Goal: Task Accomplishment & Management: Use online tool/utility

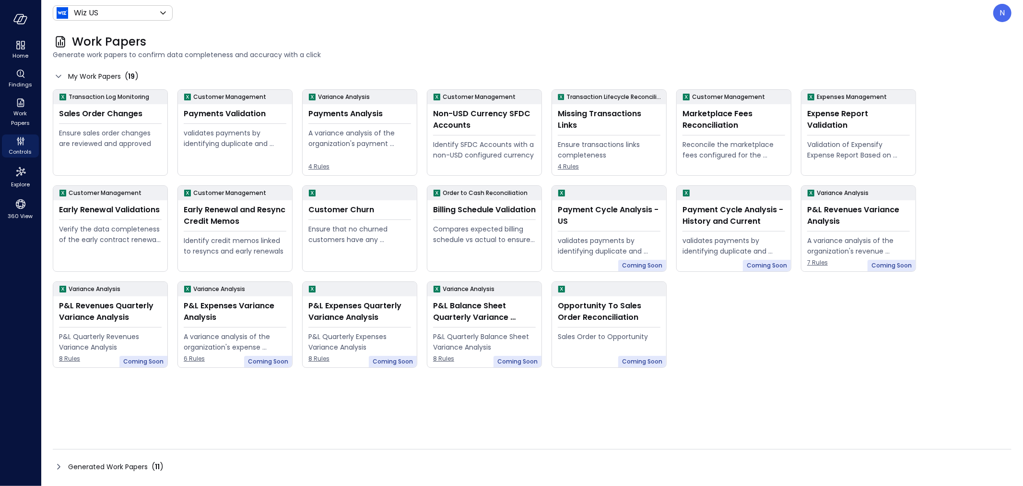
click at [799, 361] on div "Transaction Log Monitoring Sales Order Changes Ensure sales order changes are r…" at bounding box center [527, 224] width 969 height 288
click at [881, 140] on div "Validation of Expensify Expense Report Based on policy" at bounding box center [858, 149] width 103 height 21
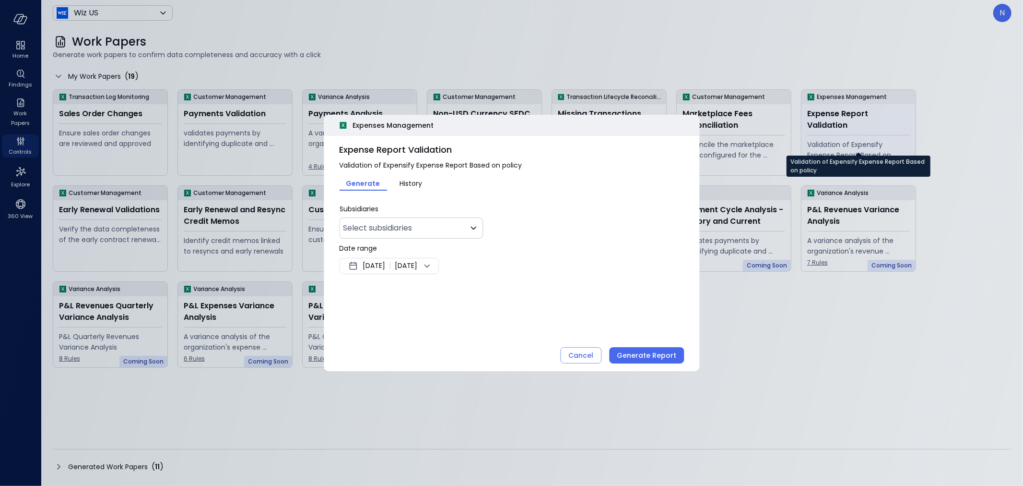
type input "**"
click at [381, 271] on span "[DATE]" at bounding box center [374, 266] width 23 height 12
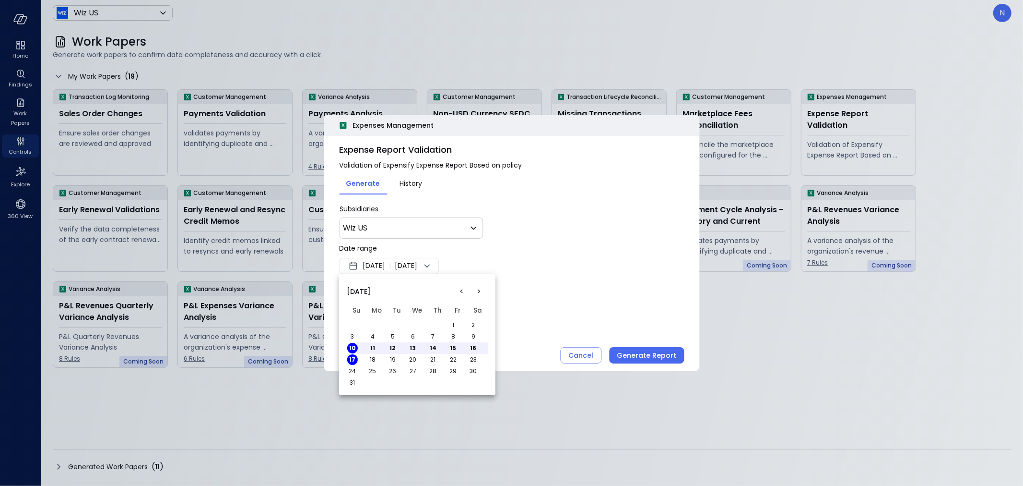
click at [463, 286] on button "<" at bounding box center [461, 291] width 17 height 17
click at [352, 323] on button "1" at bounding box center [352, 325] width 11 height 11
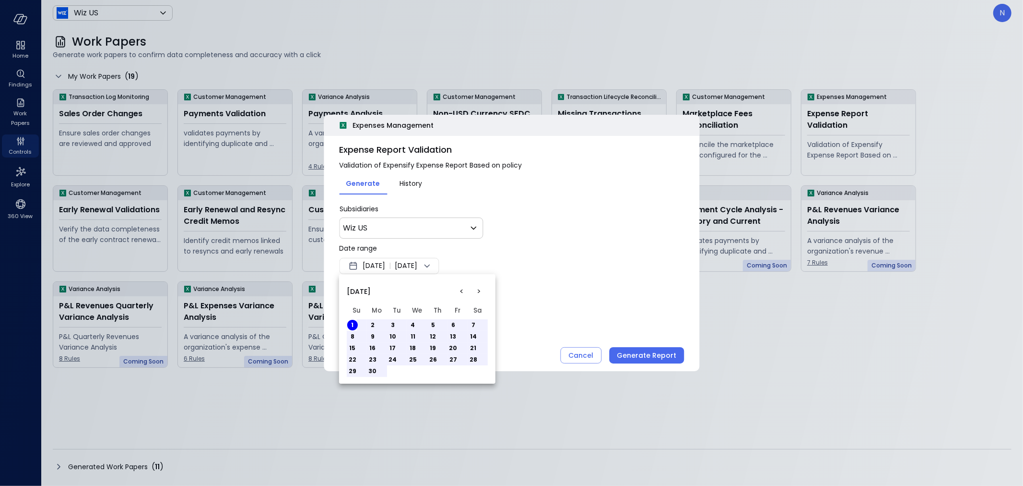
click at [573, 273] on div at bounding box center [511, 243] width 1023 height 486
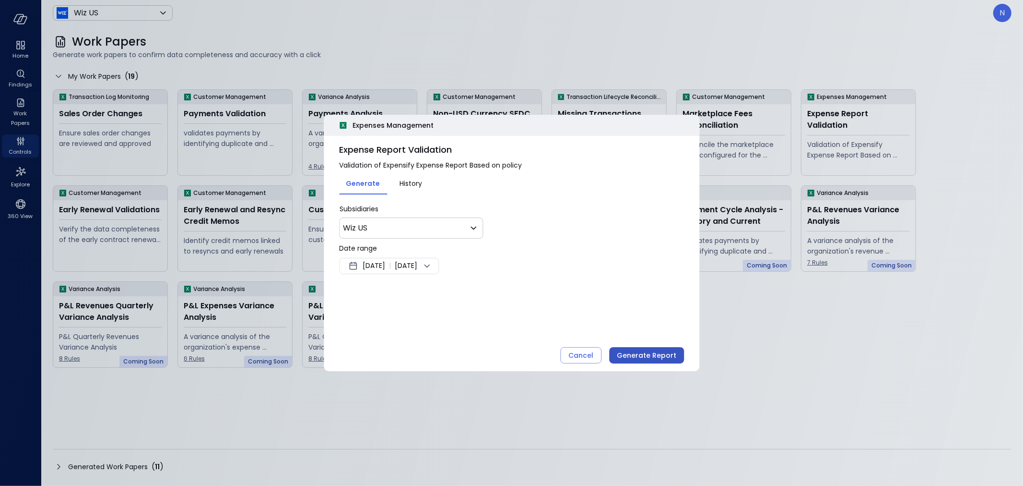
click at [654, 356] on div "Generate Report" at bounding box center [646, 355] width 59 height 12
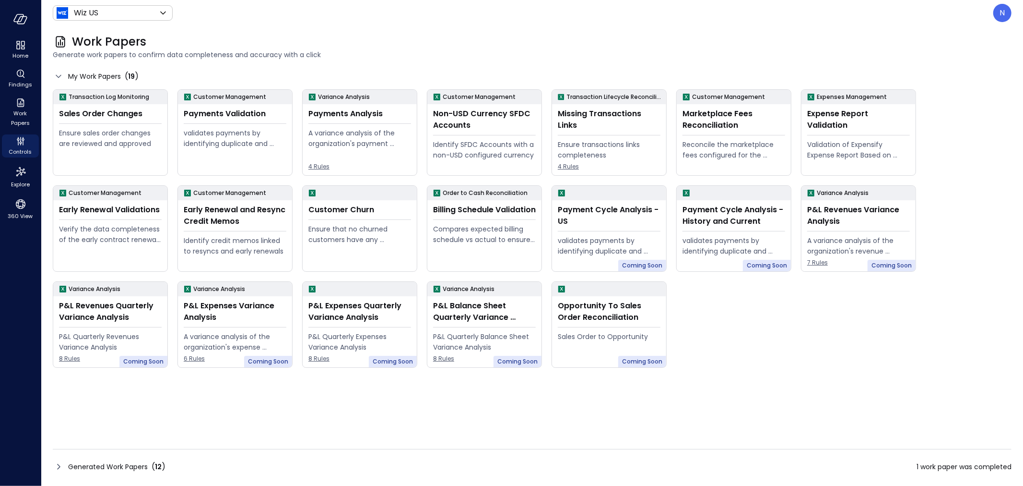
click at [114, 462] on span "Generated Work Papers" at bounding box center [108, 466] width 80 height 11
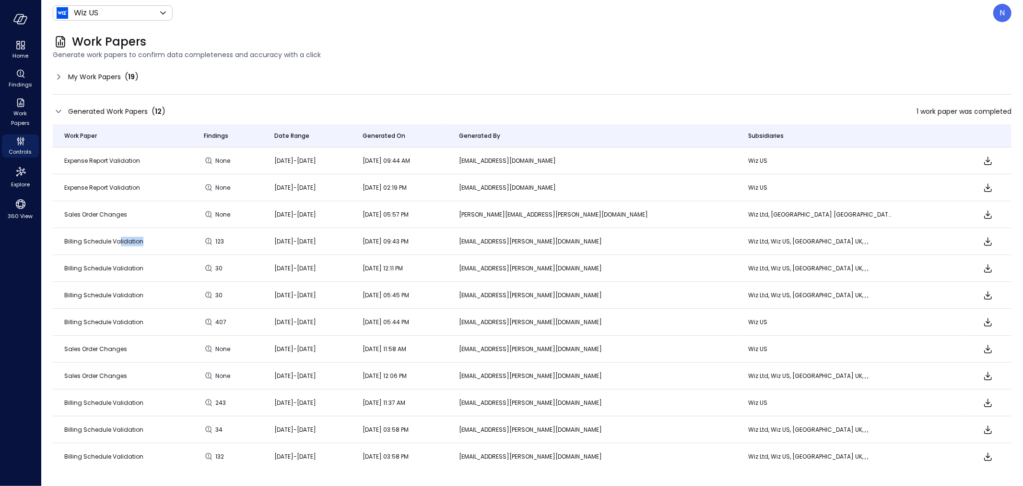
drag, startPoint x: 120, startPoint y: 241, endPoint x: 149, endPoint y: 242, distance: 28.3
click at [149, 242] on td "Billing Schedule Validation" at bounding box center [123, 241] width 140 height 27
drag, startPoint x: 149, startPoint y: 242, endPoint x: 138, endPoint y: 242, distance: 11.0
click at [140, 242] on td "Billing Schedule Validation" at bounding box center [123, 241] width 140 height 27
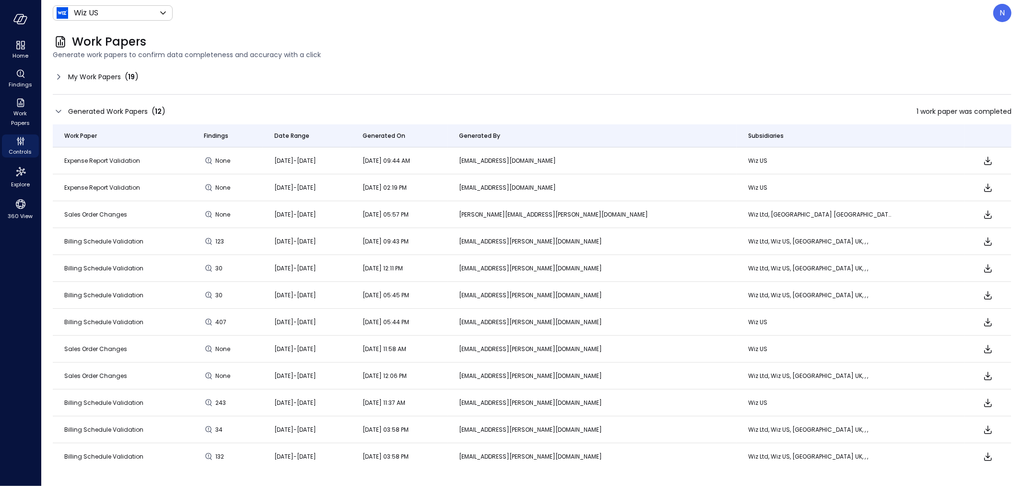
click at [137, 242] on span "Billing Schedule Validation" at bounding box center [103, 241] width 79 height 8
drag, startPoint x: 106, startPoint y: 164, endPoint x: 133, endPoint y: 159, distance: 28.2
click at [114, 161] on span "Expense Report Validation" at bounding box center [102, 160] width 76 height 8
click at [133, 159] on span "Expense Report Validation" at bounding box center [102, 160] width 76 height 8
click at [983, 156] on icon "Download" at bounding box center [989, 161] width 12 height 12
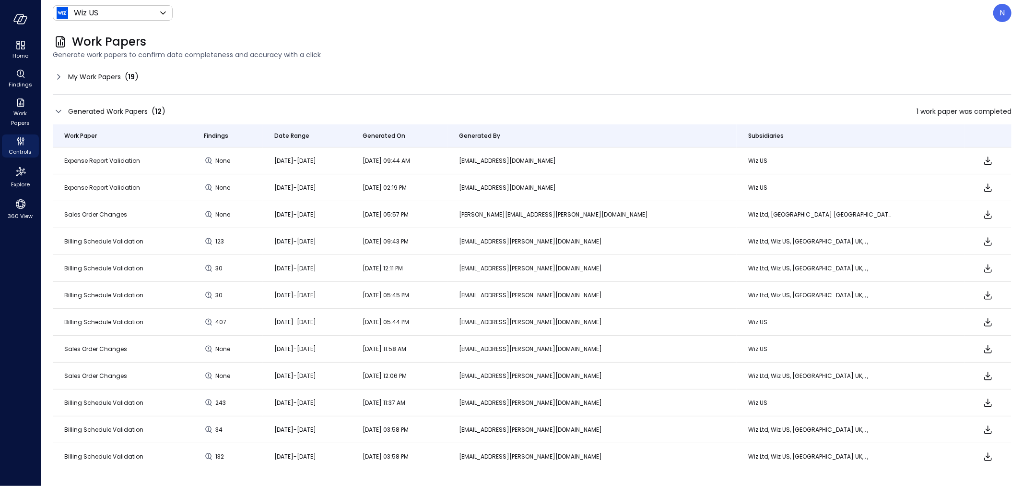
click at [711, 39] on div "Work Papers" at bounding box center [532, 41] width 959 height 15
